Goal: Transaction & Acquisition: Download file/media

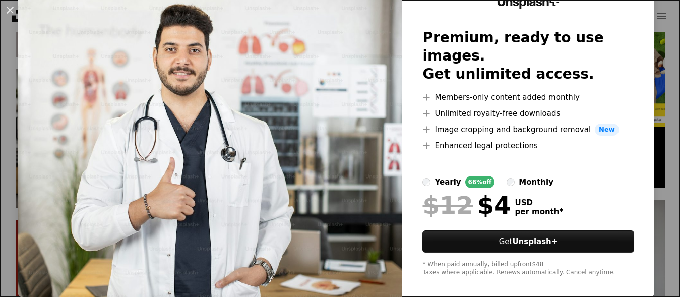
scroll to position [57, 0]
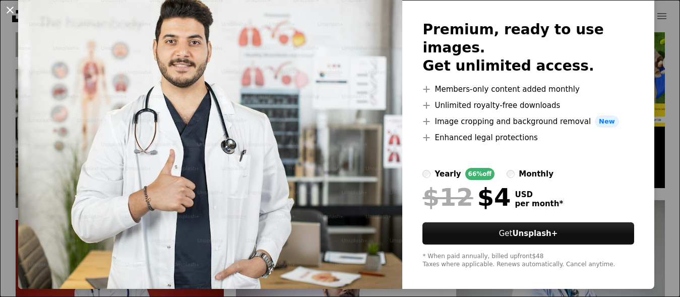
click at [12, 11] on button "An X shape" at bounding box center [10, 10] width 12 height 12
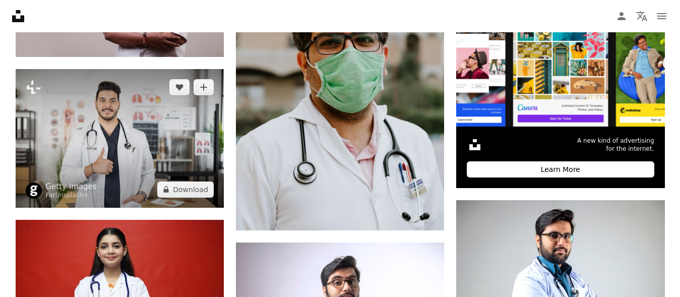
click at [123, 112] on img at bounding box center [120, 138] width 208 height 139
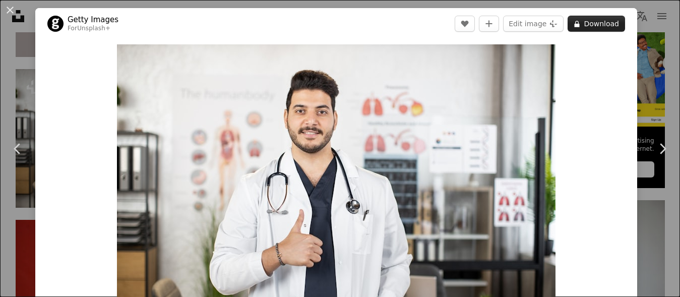
click at [606, 25] on button "A lock Download" at bounding box center [596, 24] width 57 height 16
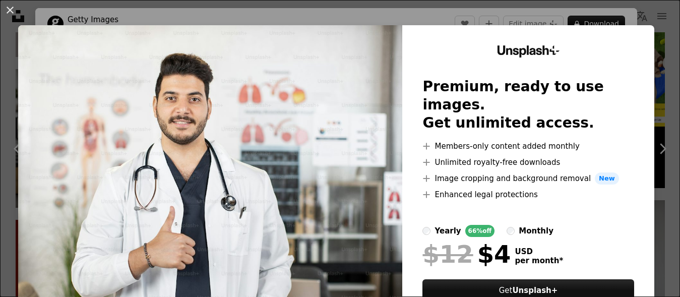
scroll to position [57, 0]
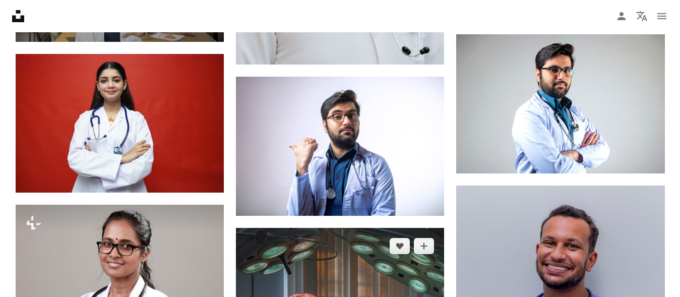
scroll to position [514, 0]
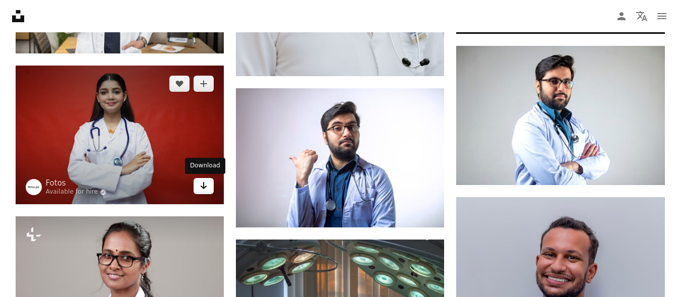
click at [203, 185] on icon "Arrow pointing down" at bounding box center [204, 185] width 8 height 12
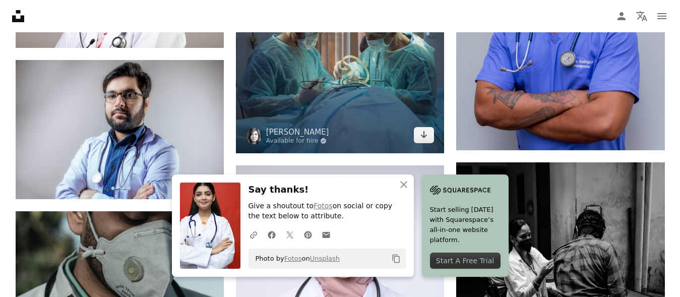
scroll to position [870, 0]
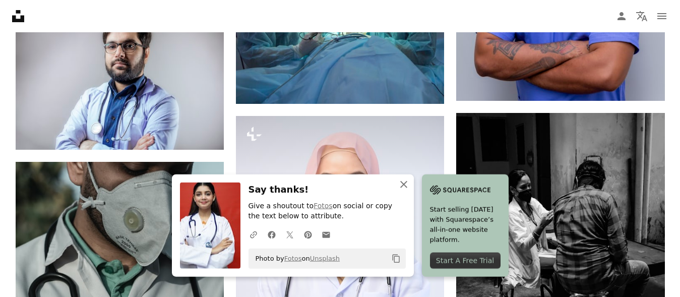
click at [405, 181] on icon "An X shape" at bounding box center [404, 184] width 12 height 12
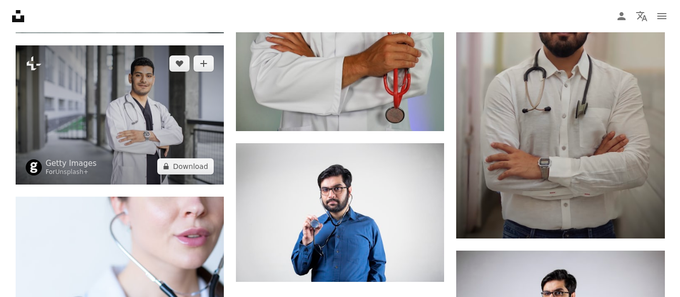
scroll to position [1179, 0]
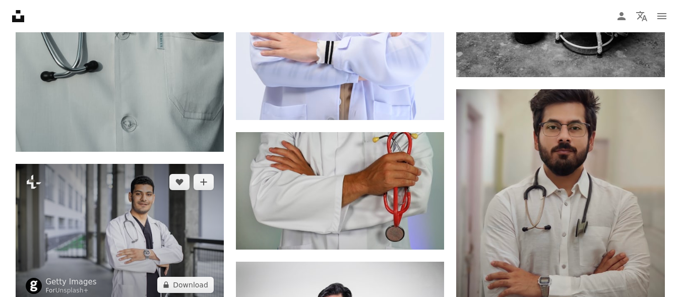
click at [158, 204] on img at bounding box center [120, 233] width 208 height 139
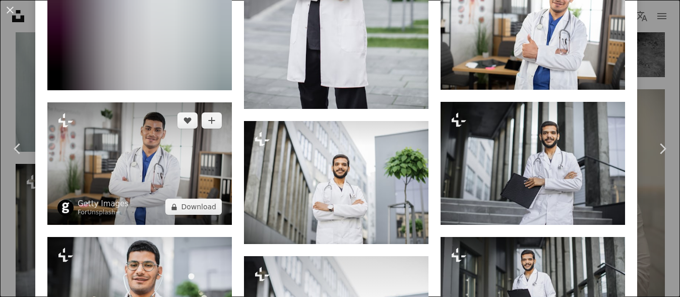
scroll to position [1028, 0]
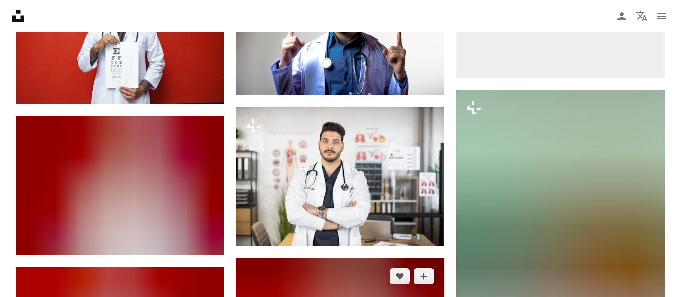
scroll to position [2740, 0]
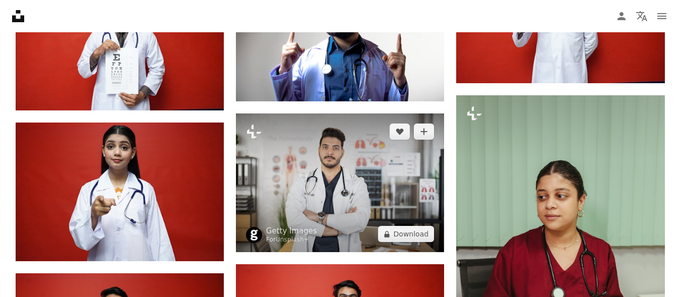
click at [369, 181] on img at bounding box center [340, 182] width 208 height 139
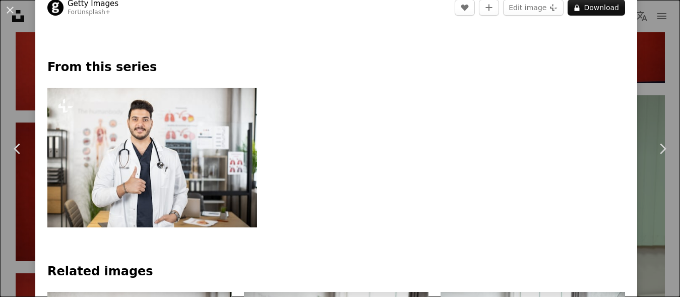
scroll to position [484, 0]
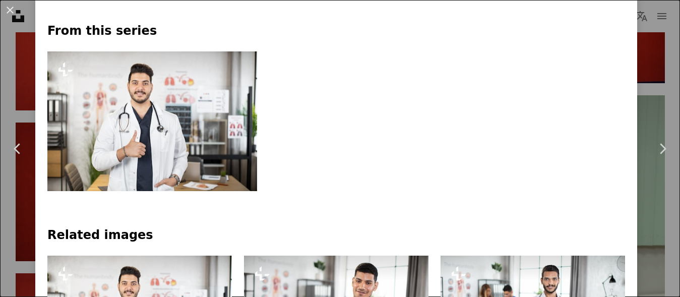
click at [182, 98] on img at bounding box center [152, 121] width 210 height 140
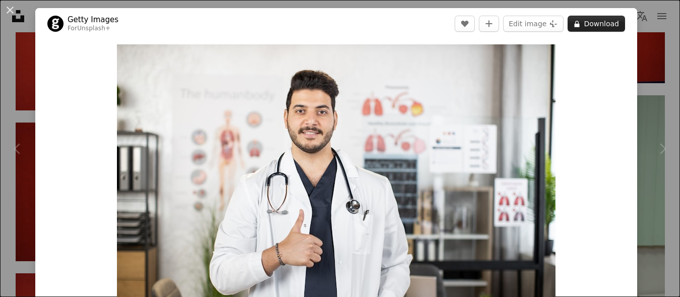
click at [602, 27] on button "A lock Download" at bounding box center [596, 24] width 57 height 16
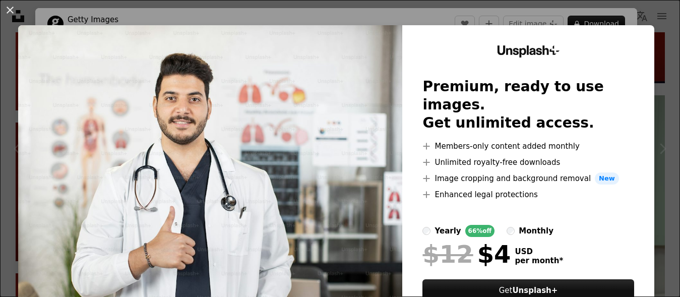
click at [432, 18] on div "An X shape Unsplash+ Premium, ready to use images. Get unlimited access. A plus…" at bounding box center [340, 148] width 680 height 297
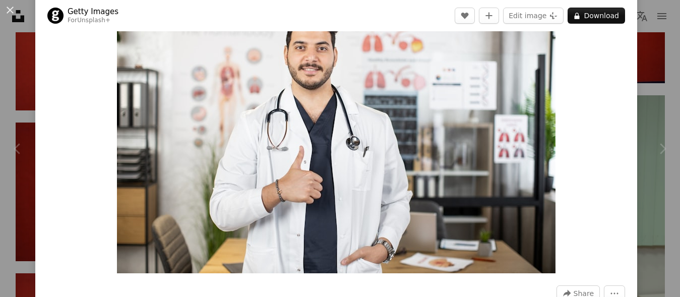
scroll to position [60, 0]
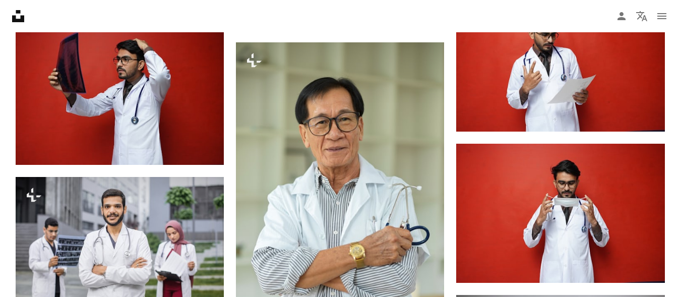
scroll to position [3460, 0]
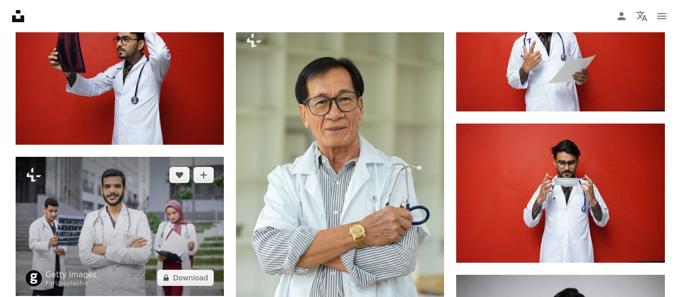
click at [27, 222] on img at bounding box center [120, 226] width 208 height 139
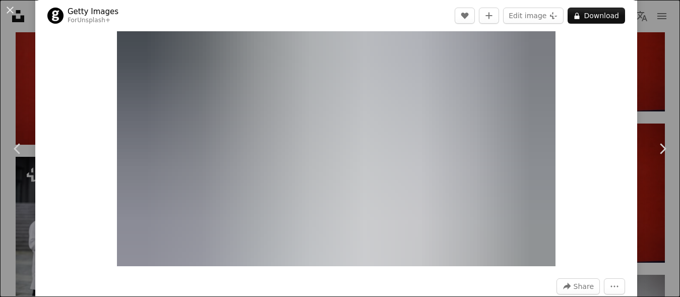
scroll to position [60, 0]
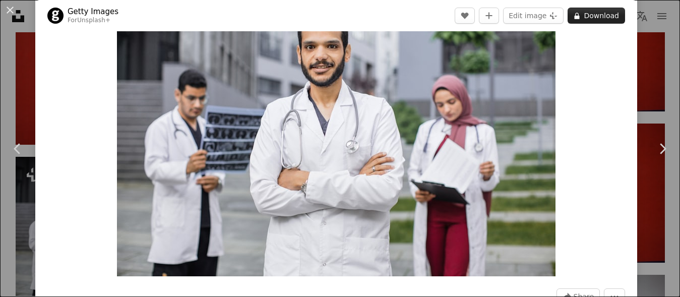
click at [590, 16] on button "A lock Download" at bounding box center [596, 16] width 57 height 16
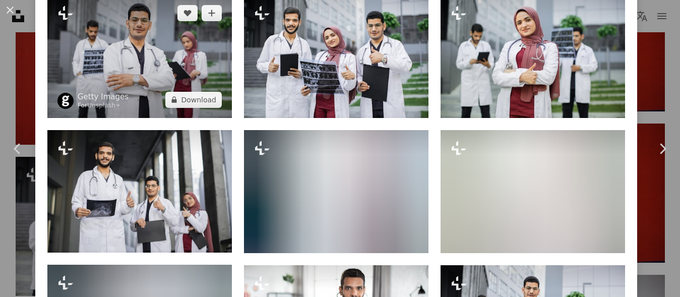
scroll to position [726, 0]
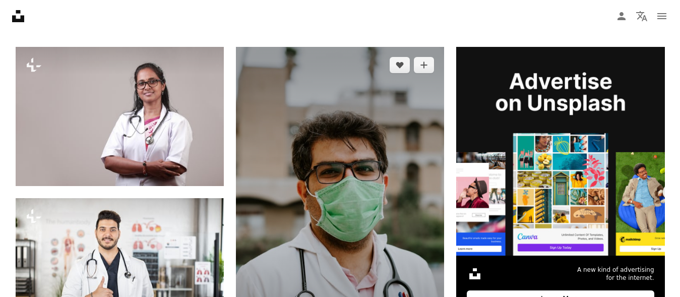
scroll to position [221, 0]
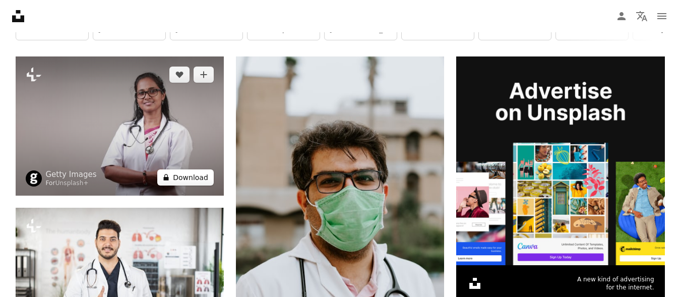
click at [184, 184] on button "A lock Download" at bounding box center [185, 177] width 56 height 16
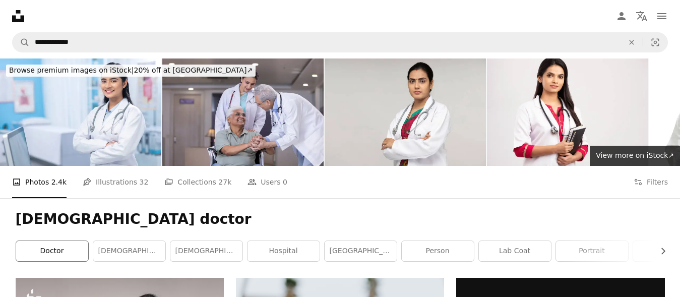
click at [59, 255] on link "doctor" at bounding box center [52, 251] width 72 height 20
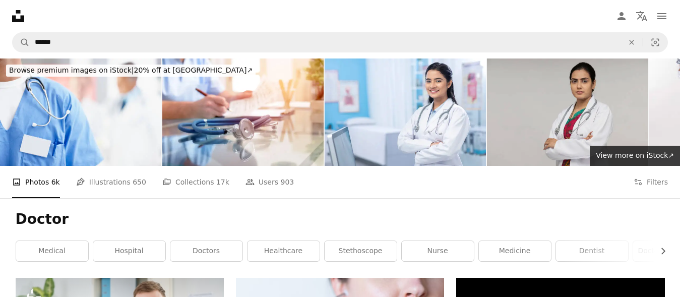
click at [616, 93] on img at bounding box center [567, 111] width 161 height 107
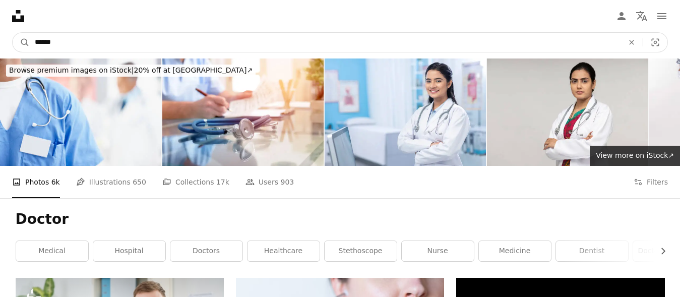
click at [135, 47] on input "******" at bounding box center [325, 42] width 591 height 19
type input "**********"
click button "A magnifying glass" at bounding box center [21, 42] width 17 height 19
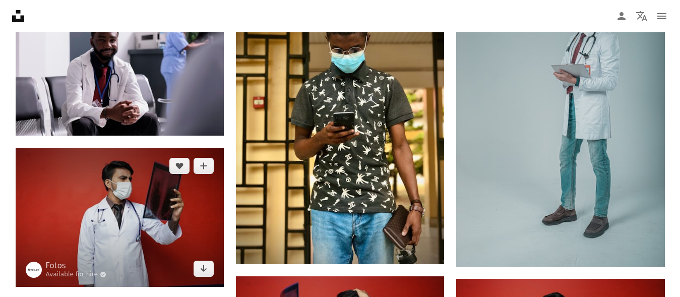
scroll to position [925, 0]
